Goal: Contribute content: Contribute content

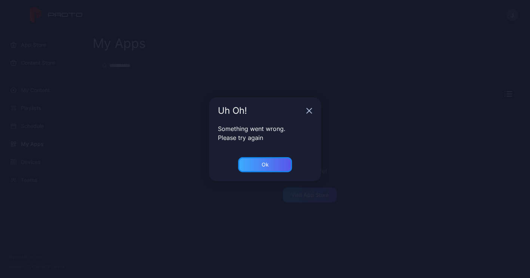
click at [265, 163] on div "Ok" at bounding box center [265, 165] width 7 height 6
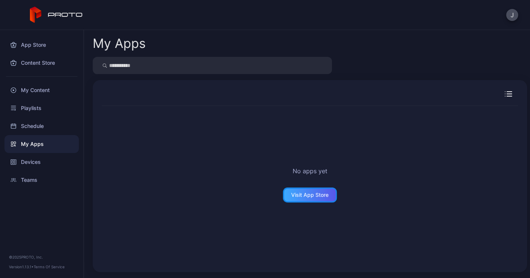
click at [298, 190] on div "Visit App Store" at bounding box center [310, 194] width 54 height 15
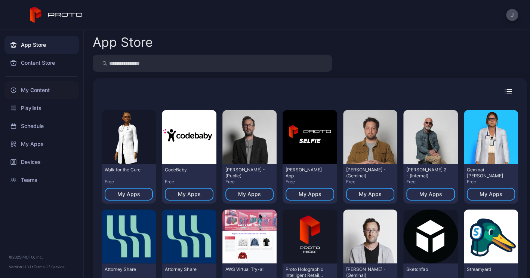
click at [50, 88] on div "My Content" at bounding box center [41, 90] width 74 height 18
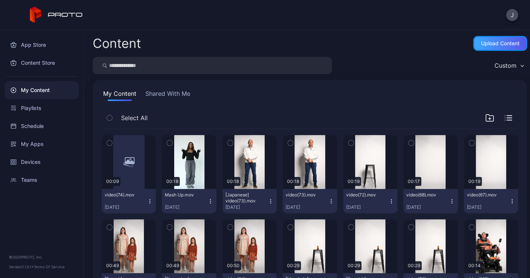
click at [500, 43] on div "Upload Content" at bounding box center [500, 43] width 39 height 6
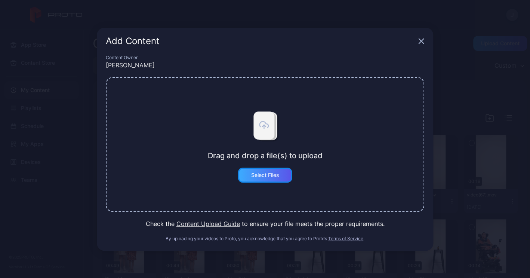
click at [273, 171] on div "Select Files" at bounding box center [265, 175] width 54 height 15
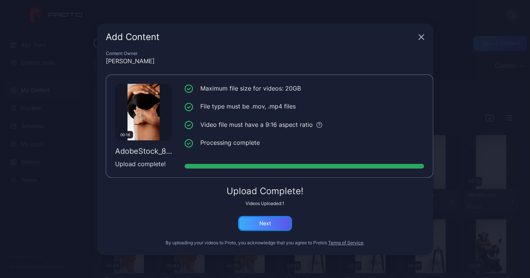
click at [280, 221] on div "Next" at bounding box center [265, 223] width 54 height 15
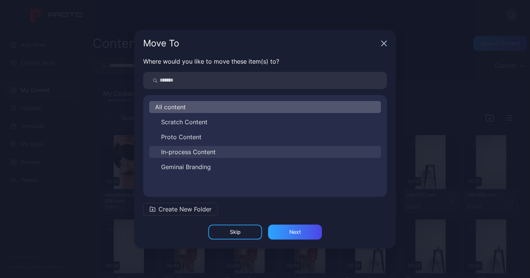
click at [188, 149] on span "In-process Content" at bounding box center [188, 151] width 55 height 9
click at [188, 149] on div "All content Scratch Content Proto Content In-process Content Geminai Branding" at bounding box center [265, 146] width 244 height 90
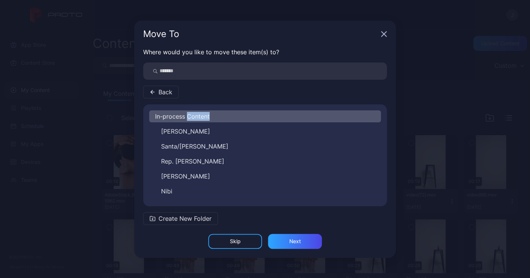
scroll to position [147, 0]
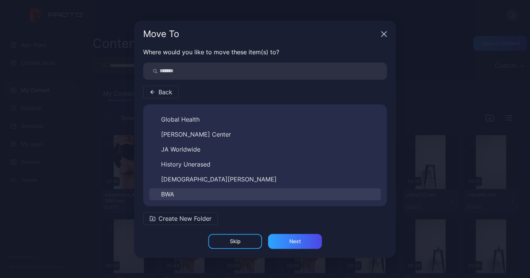
click at [175, 191] on button "BWA" at bounding box center [265, 194] width 232 height 12
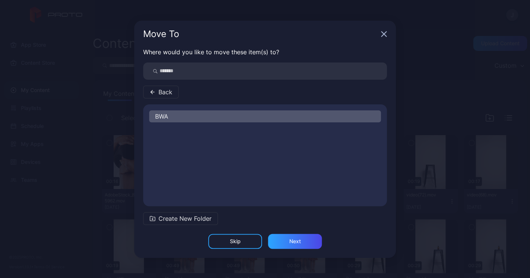
click at [175, 191] on div "BWA" at bounding box center [265, 155] width 244 height 90
click at [295, 240] on div "Next" at bounding box center [295, 241] width 12 height 6
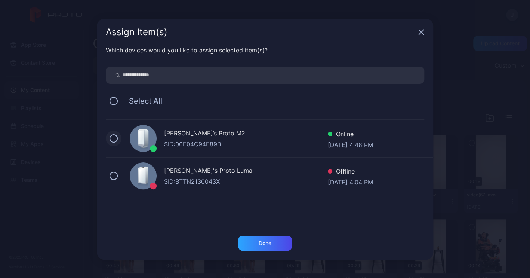
click at [112, 136] on button at bounding box center [114, 138] width 8 height 8
click at [267, 246] on div "Done" at bounding box center [265, 243] width 54 height 15
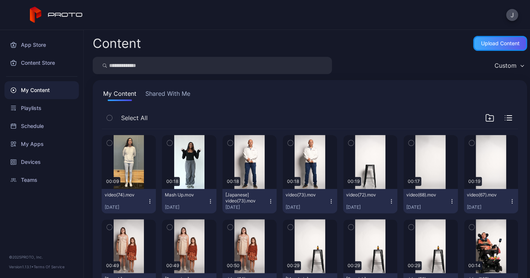
click at [497, 40] on div "Upload Content" at bounding box center [500, 43] width 39 height 6
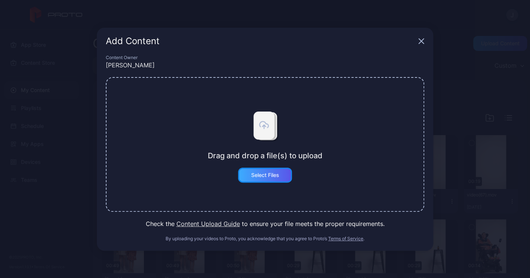
click at [263, 174] on div "Select Files" at bounding box center [265, 175] width 28 height 6
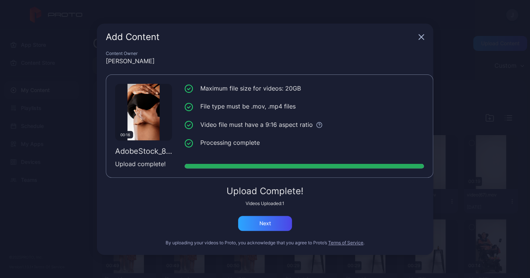
click at [421, 36] on icon "button" at bounding box center [421, 36] width 5 height 5
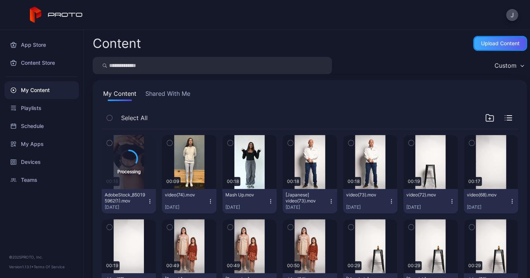
click at [497, 42] on div "Upload Content" at bounding box center [500, 43] width 39 height 6
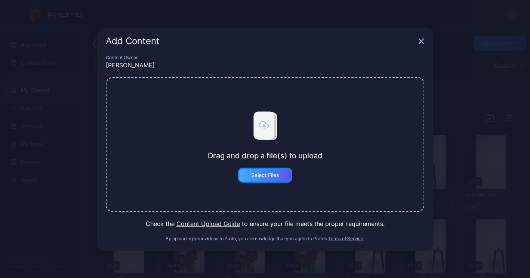
click at [258, 178] on div "Select Files" at bounding box center [265, 175] width 54 height 15
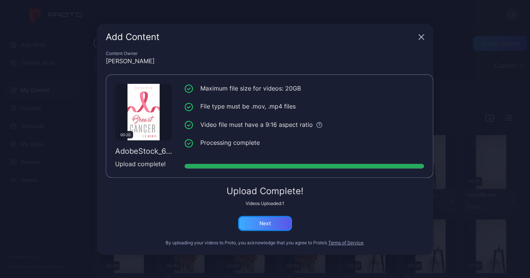
click at [250, 224] on div "Next" at bounding box center [265, 223] width 54 height 15
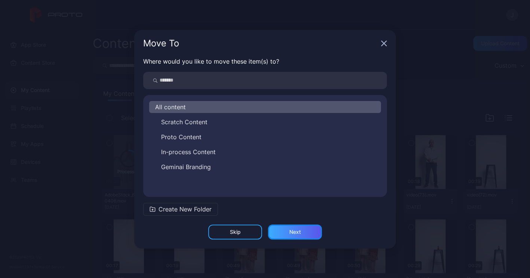
click at [312, 230] on div "Next" at bounding box center [295, 231] width 54 height 15
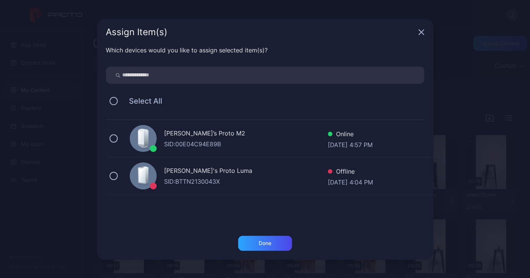
click at [117, 141] on div "Geminai’s Proto M2 SID: 00E04C94E89B Online Oct 01, 2025 at 4:57 PM" at bounding box center [270, 138] width 328 height 37
click at [283, 242] on div "Done" at bounding box center [265, 243] width 54 height 15
